Goal: Information Seeking & Learning: Learn about a topic

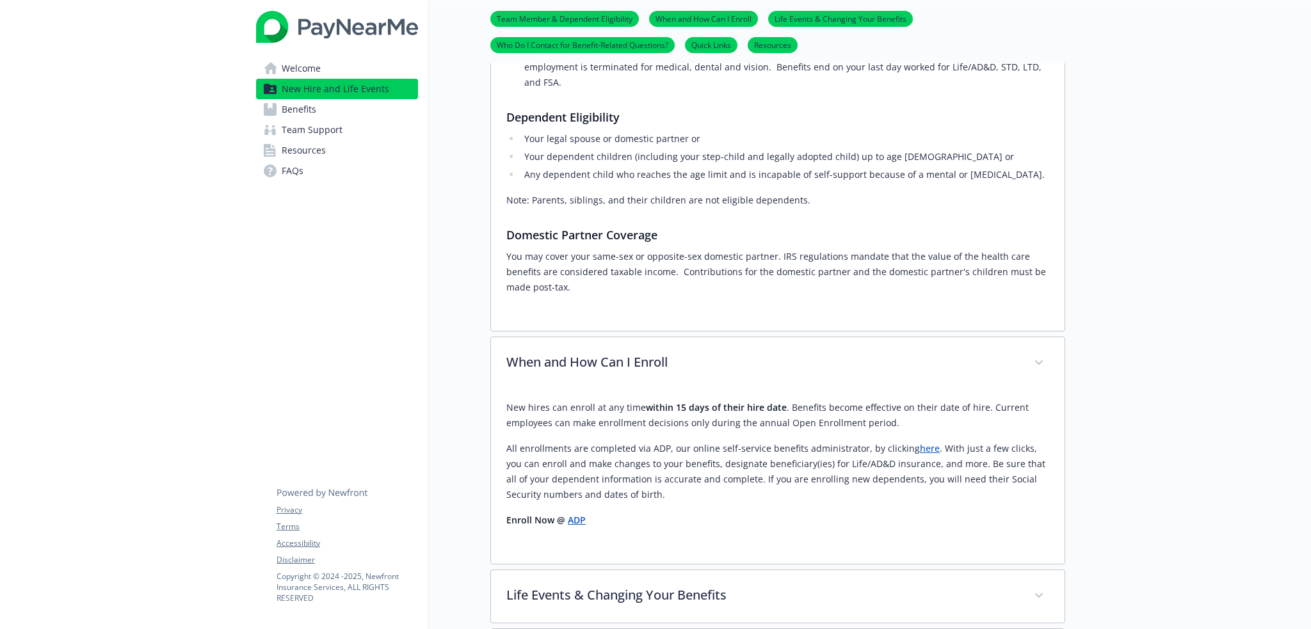
scroll to position [192, 0]
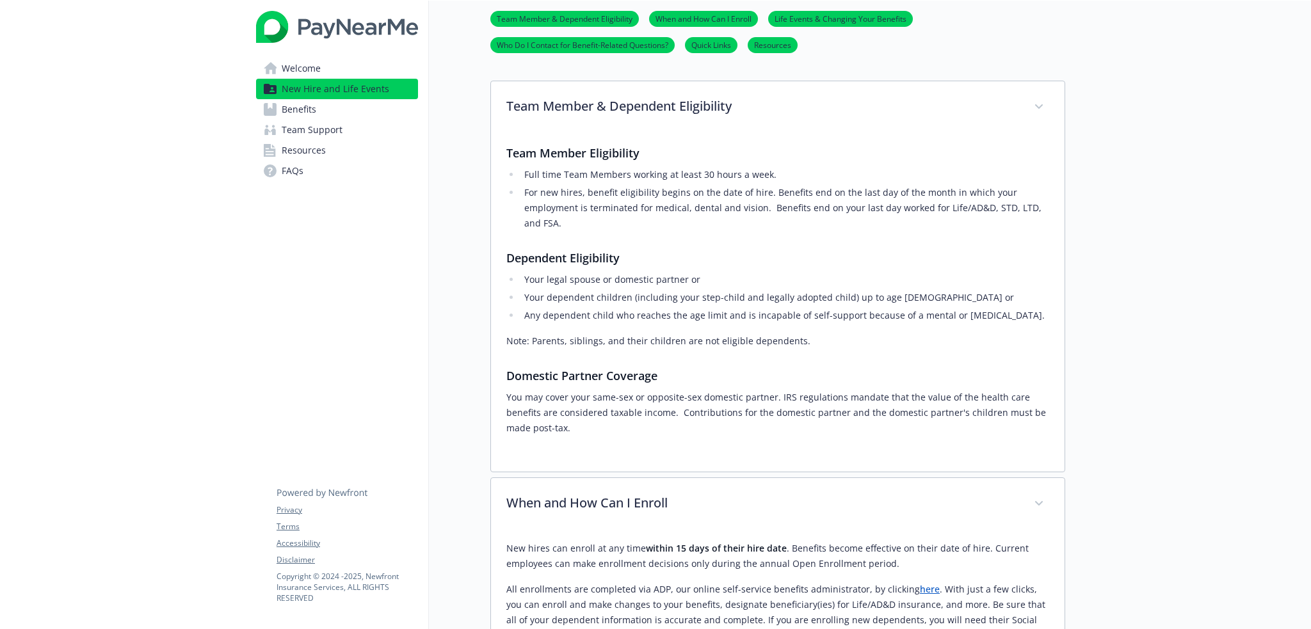
click at [288, 109] on span "Benefits" at bounding box center [299, 109] width 35 height 20
